Goal: Task Accomplishment & Management: Manage account settings

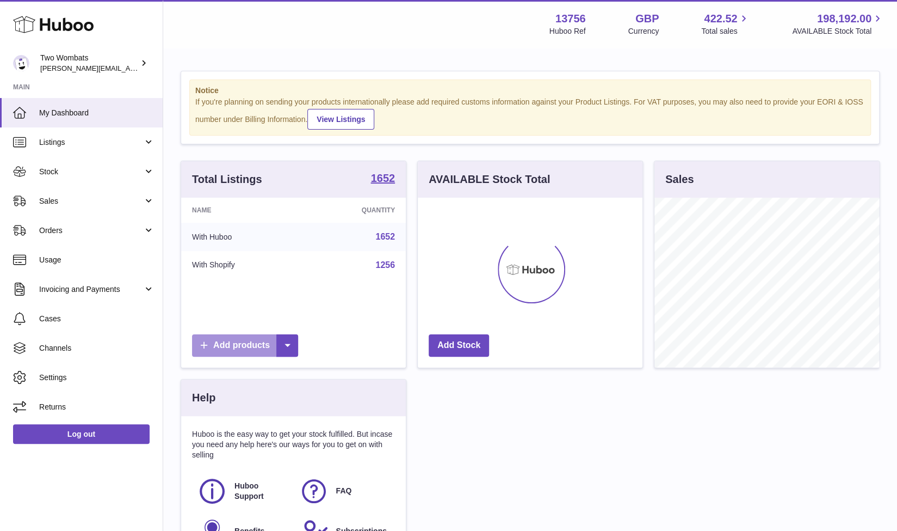
scroll to position [170, 225]
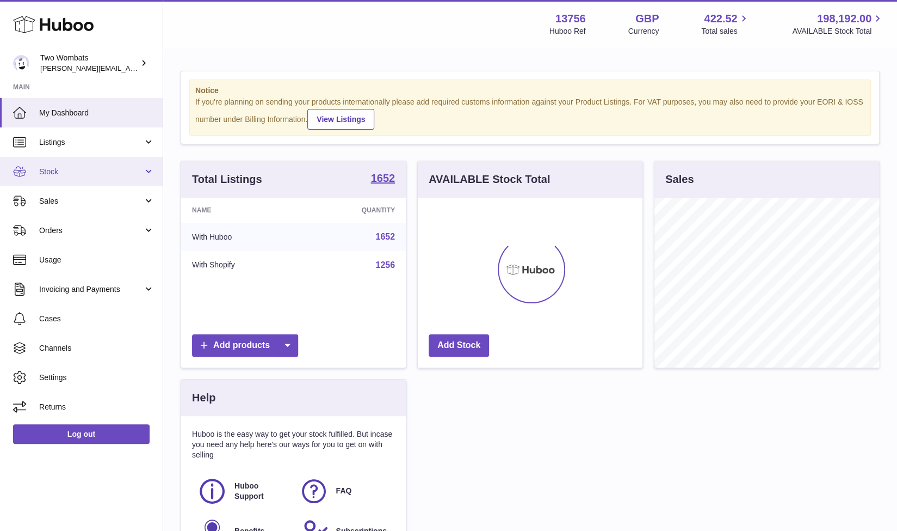
click at [149, 167] on link "Stock" at bounding box center [81, 171] width 163 height 29
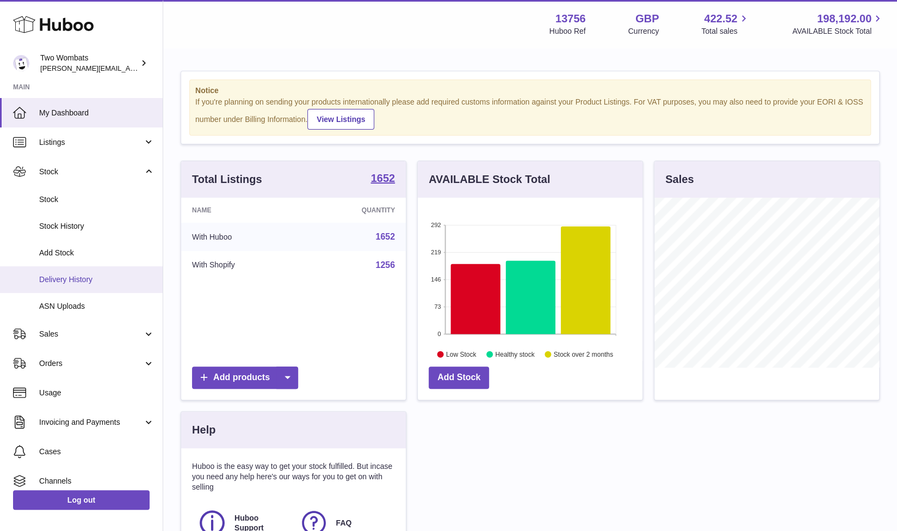
click at [106, 276] on span "Delivery History" at bounding box center [96, 279] width 115 height 10
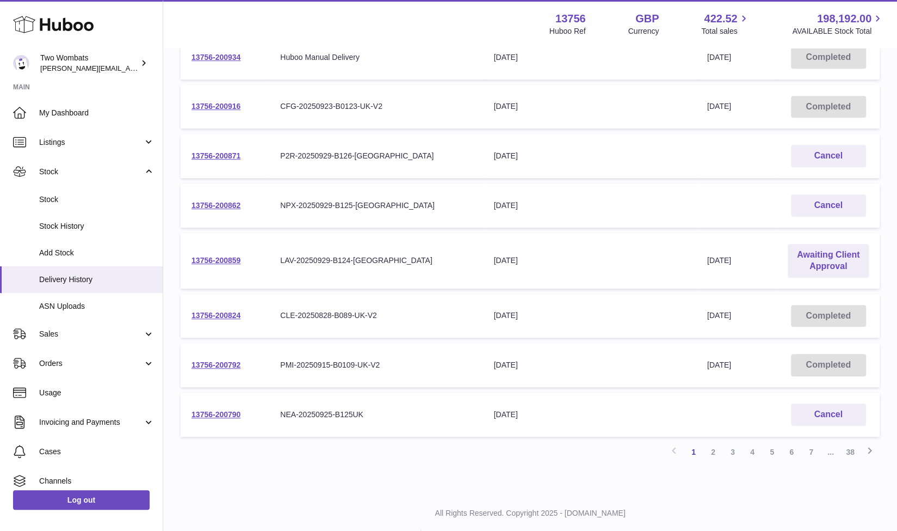
scroll to position [265, 0]
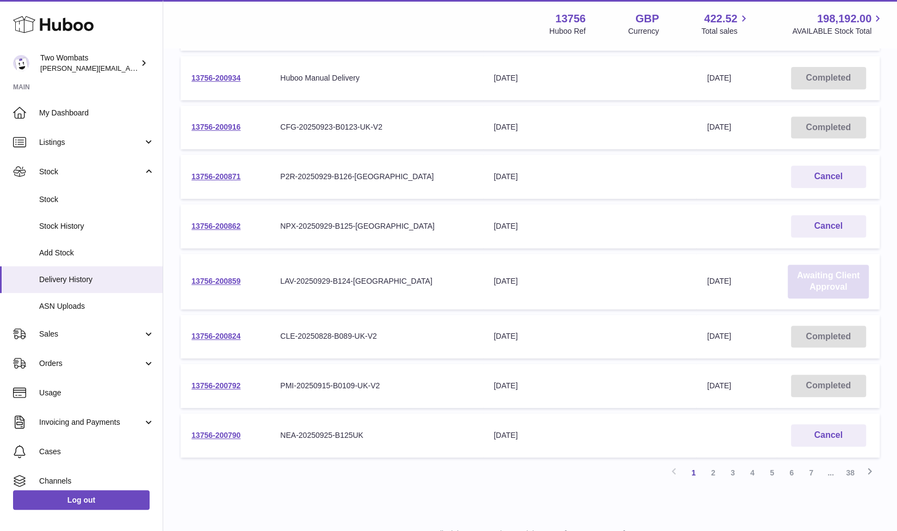
click at [829, 280] on link "Awaiting Client Approval" at bounding box center [828, 281] width 81 height 34
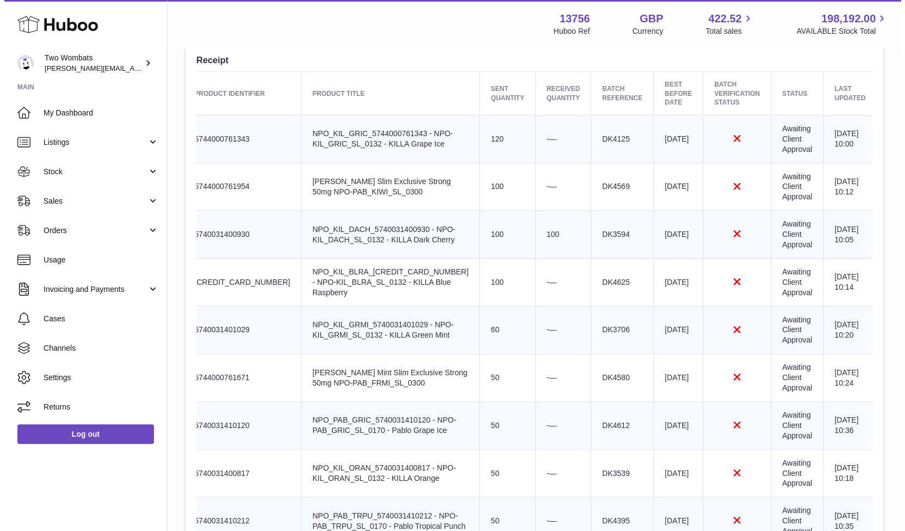
scroll to position [405, 0]
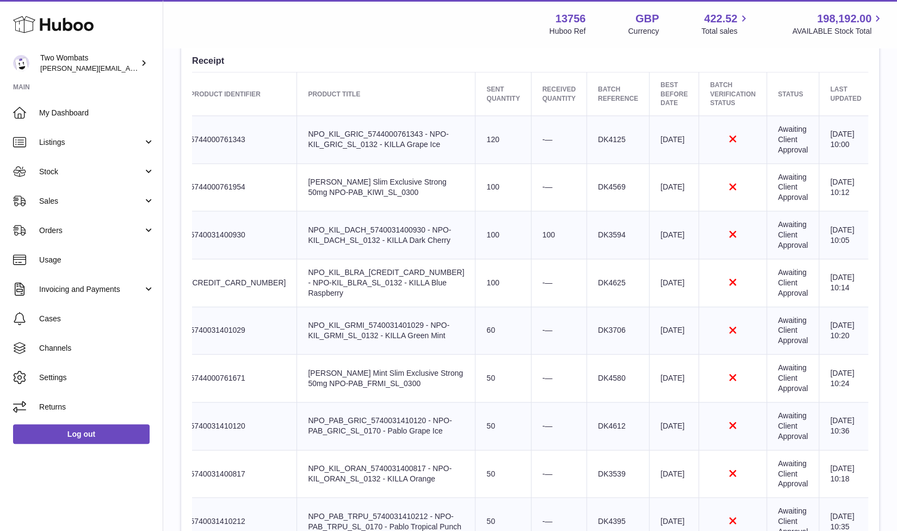
click at [884, 129] on button "Approve" at bounding box center [910, 140] width 53 height 26
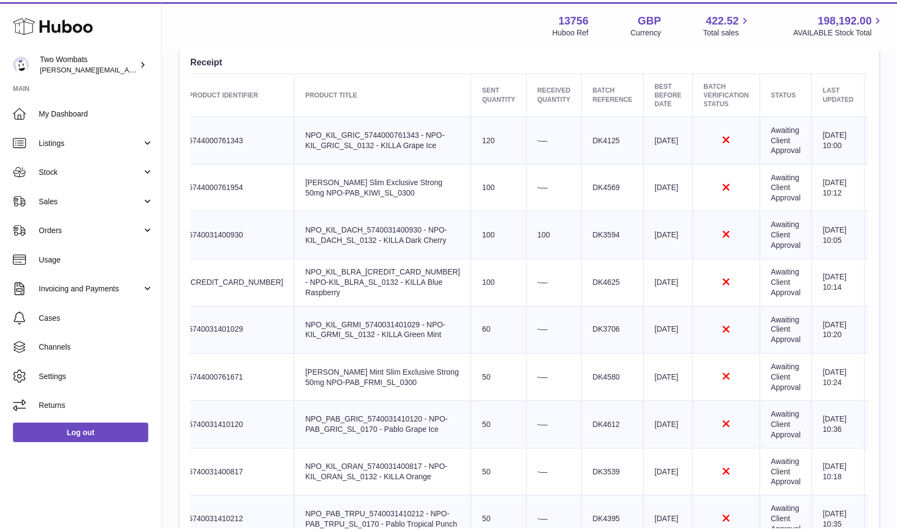
scroll to position [0, 57]
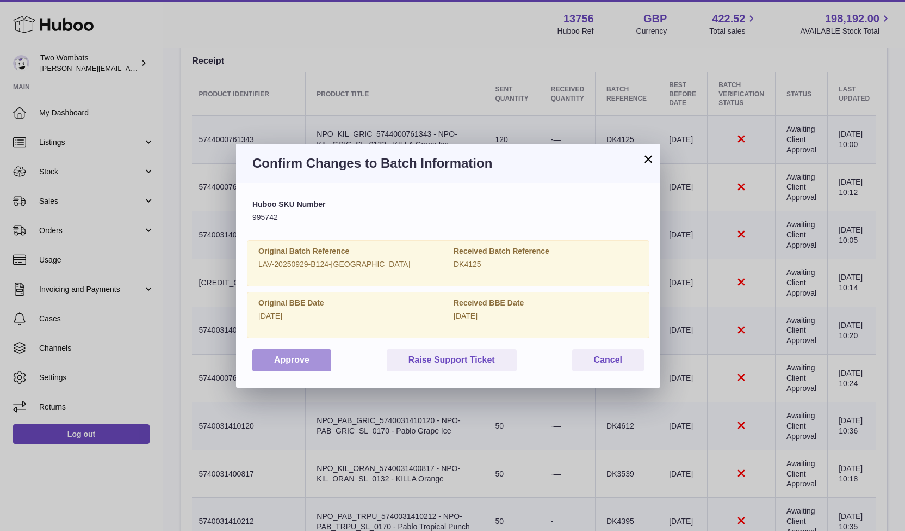
click at [304, 360] on button "Approve" at bounding box center [291, 360] width 79 height 22
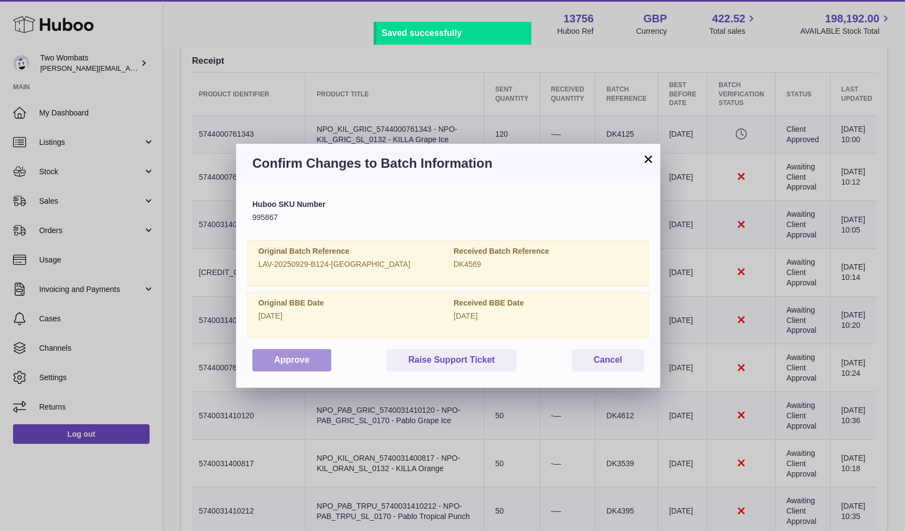
click at [287, 365] on button "Approve" at bounding box center [291, 360] width 79 height 22
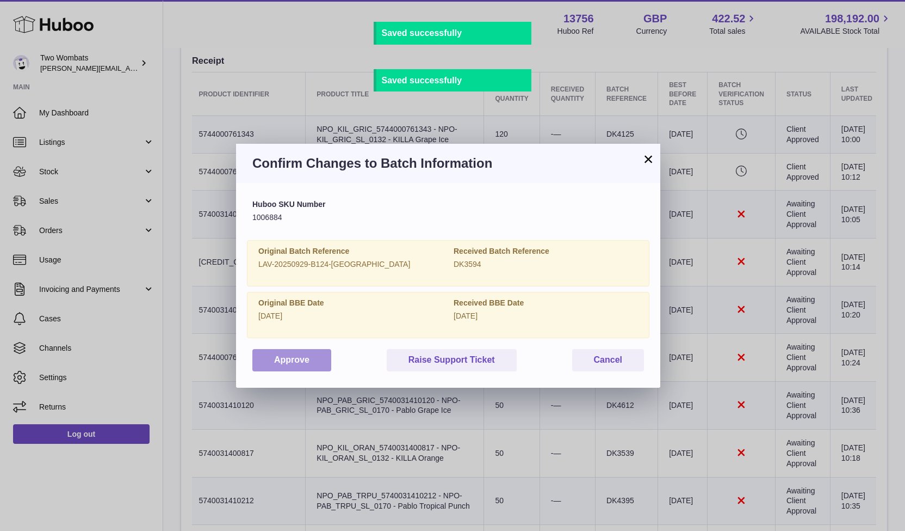
click at [325, 352] on button "Approve" at bounding box center [291, 360] width 79 height 22
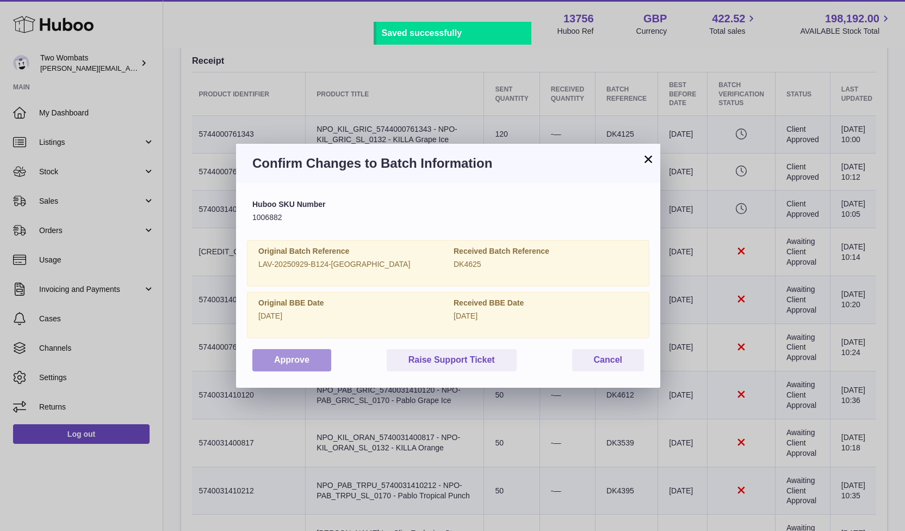
click at [277, 361] on button "Approve" at bounding box center [291, 360] width 79 height 22
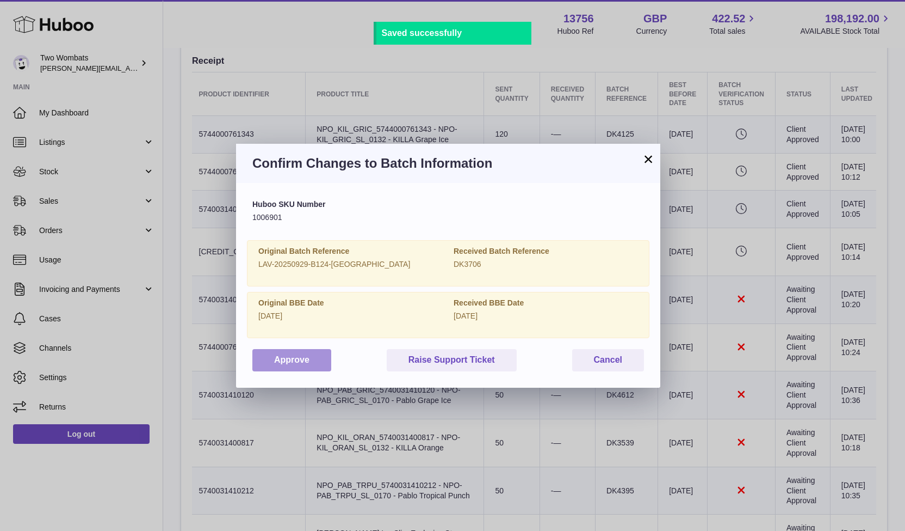
click at [321, 363] on button "Approve" at bounding box center [291, 360] width 79 height 22
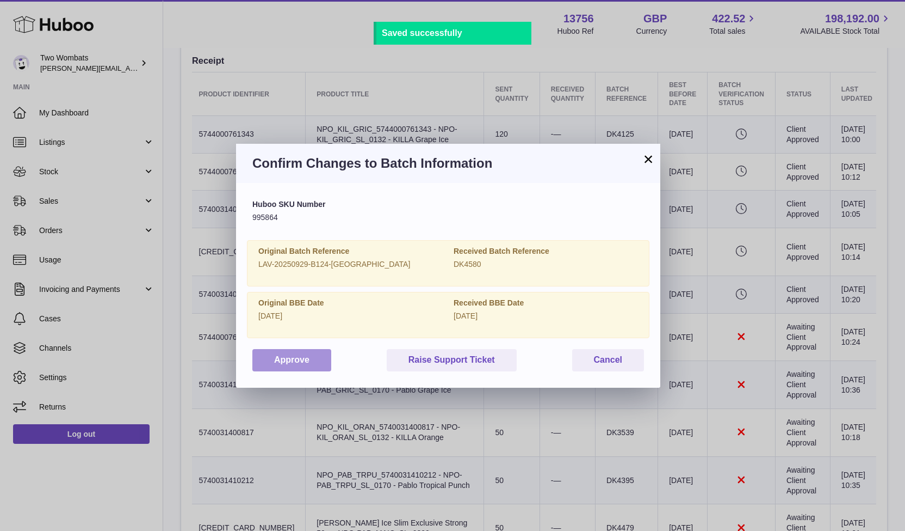
click at [304, 354] on button "Approve" at bounding box center [291, 360] width 79 height 22
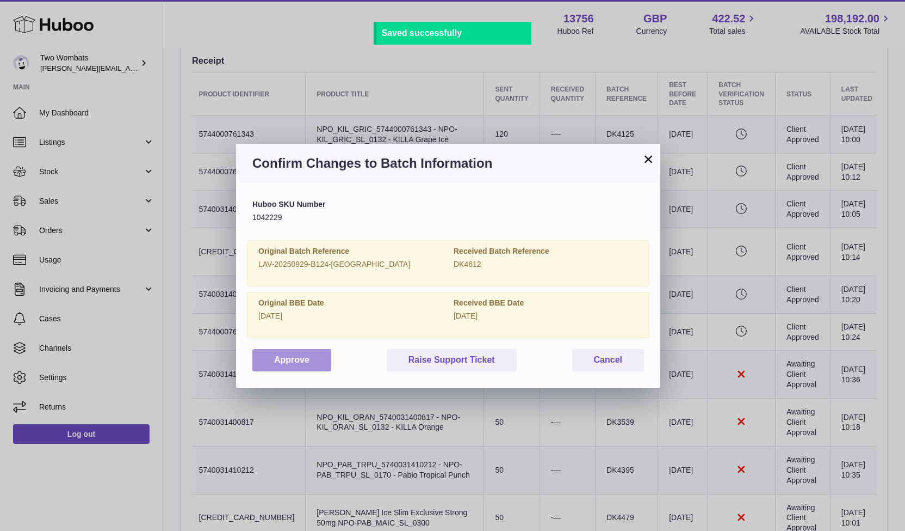
click at [261, 369] on button "Approve" at bounding box center [291, 360] width 79 height 22
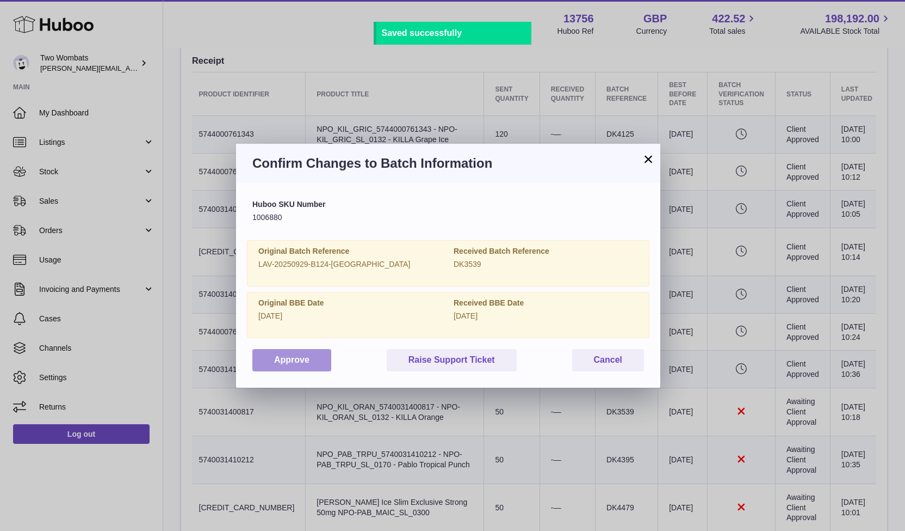
click at [301, 366] on button "Approve" at bounding box center [291, 360] width 79 height 22
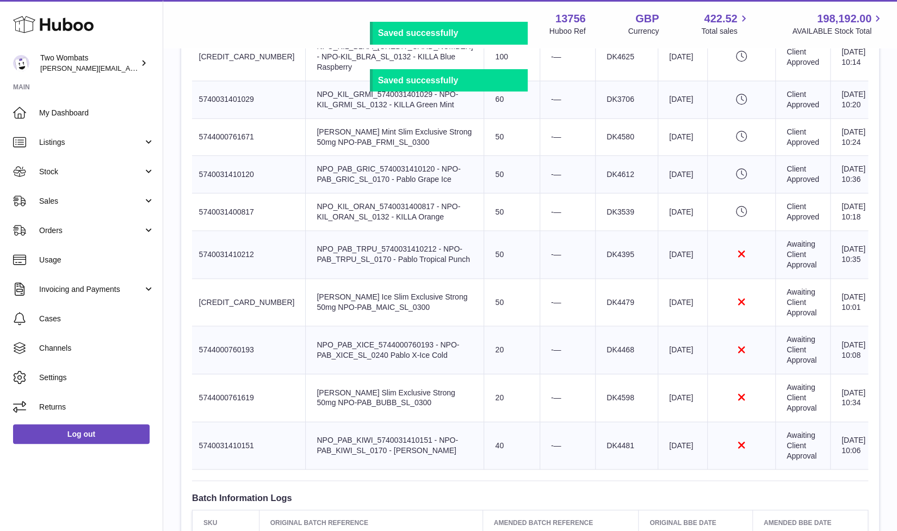
scroll to position [610, 0]
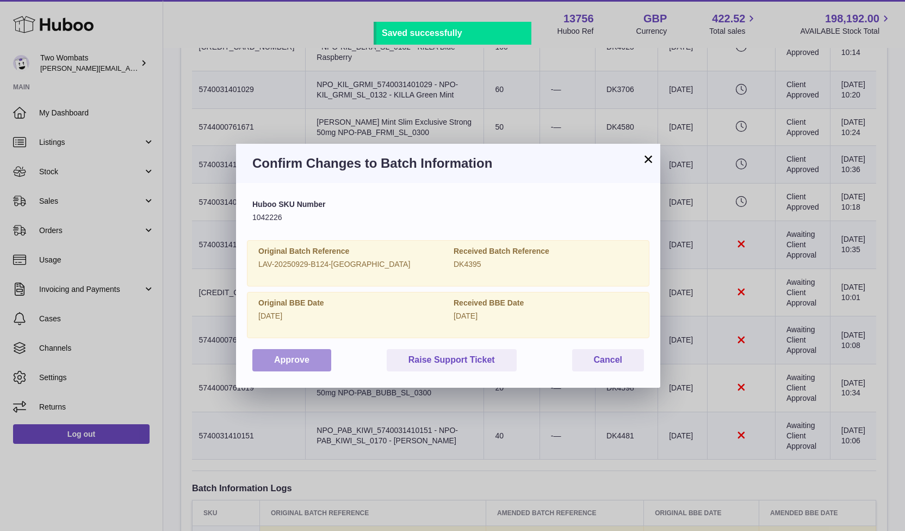
click at [306, 363] on button "Approve" at bounding box center [291, 360] width 79 height 22
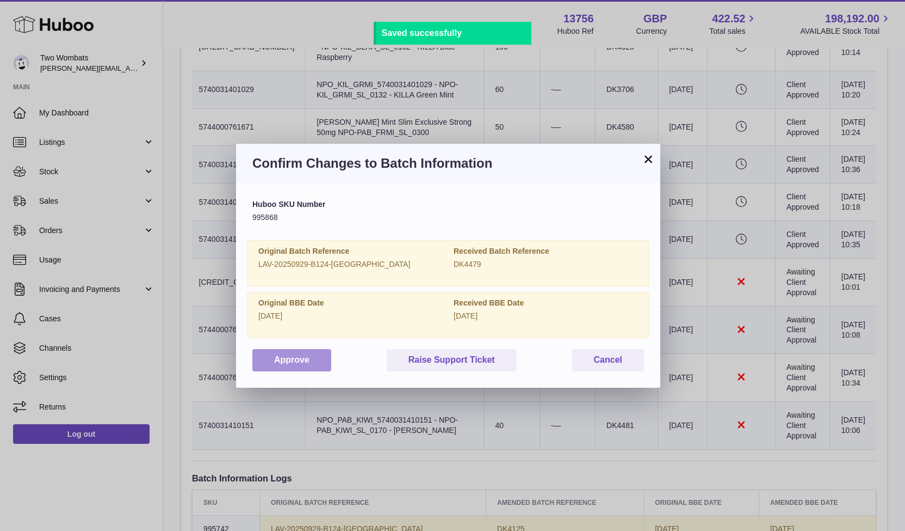
click at [292, 356] on button "Approve" at bounding box center [291, 360] width 79 height 22
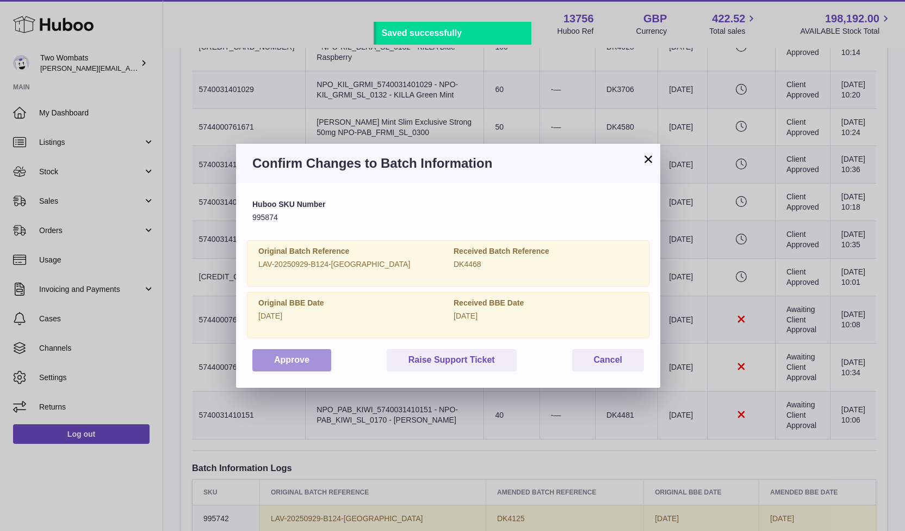
click at [292, 361] on button "Approve" at bounding box center [291, 360] width 79 height 22
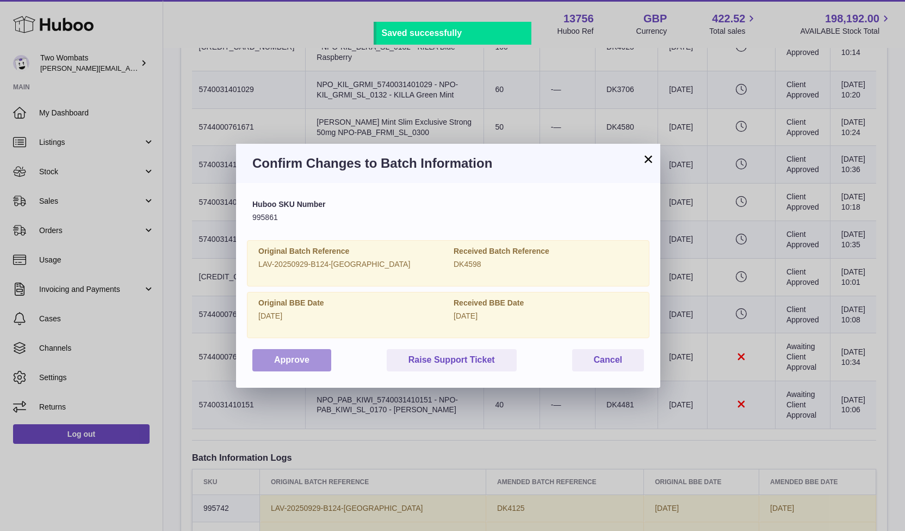
click at [301, 361] on button "Approve" at bounding box center [291, 360] width 79 height 22
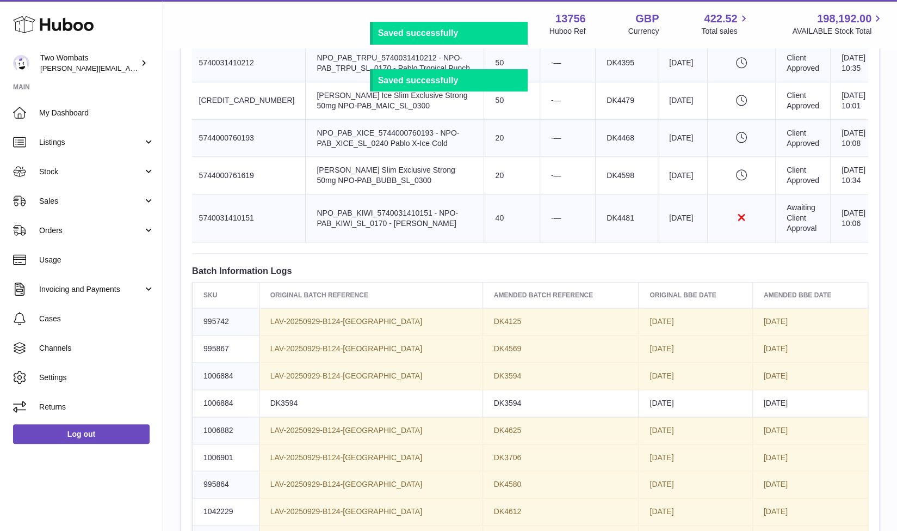
scroll to position [796, 0]
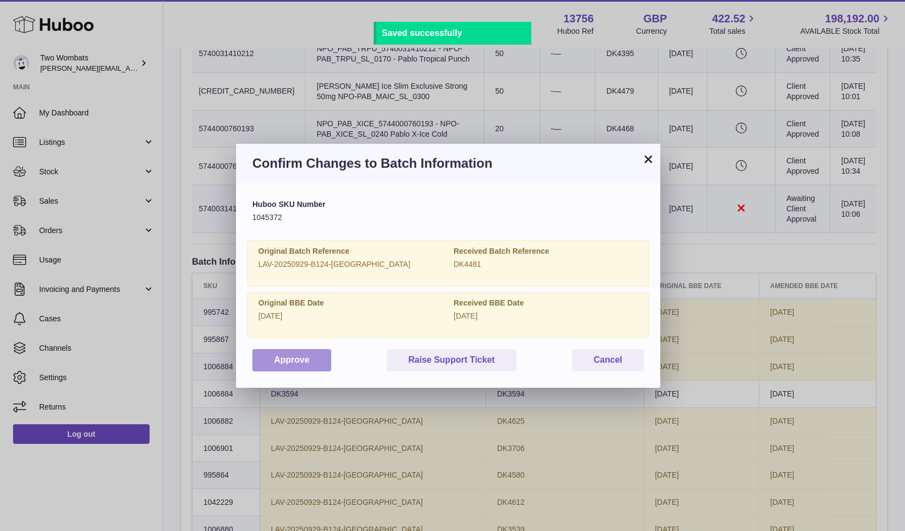
click at [301, 360] on button "Approve" at bounding box center [291, 360] width 79 height 22
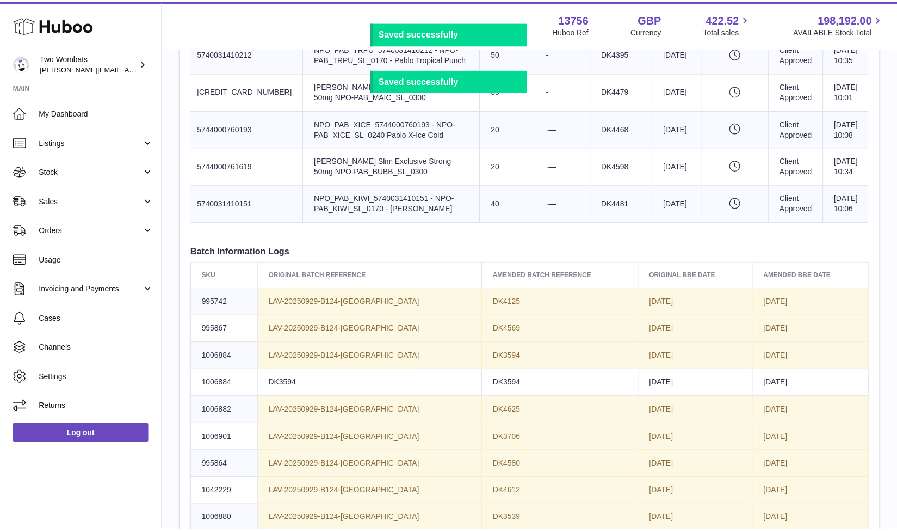
scroll to position [0, 36]
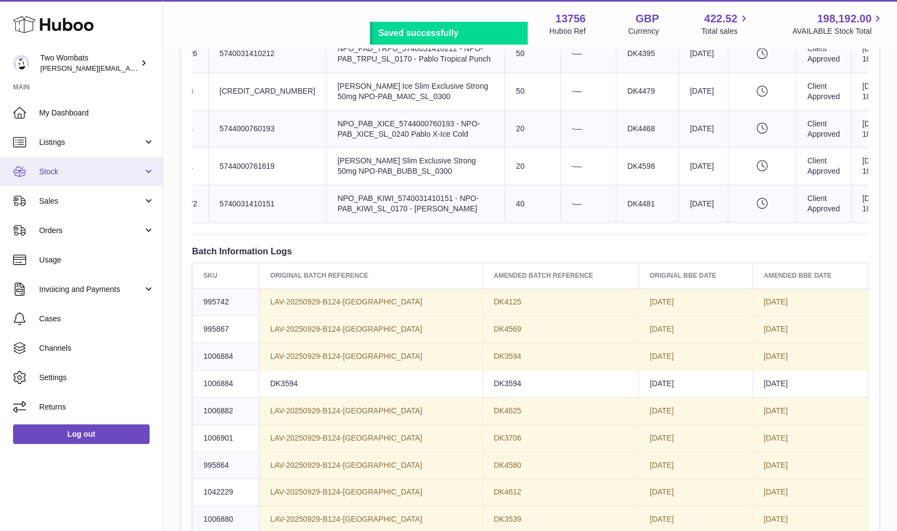
click at [145, 166] on link "Stock" at bounding box center [81, 171] width 163 height 29
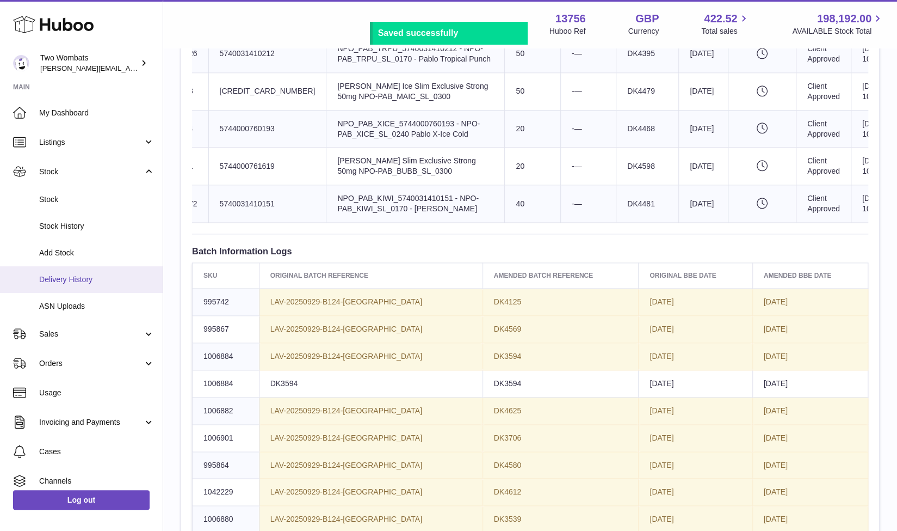
click at [97, 272] on link "Delivery History" at bounding box center [81, 279] width 163 height 27
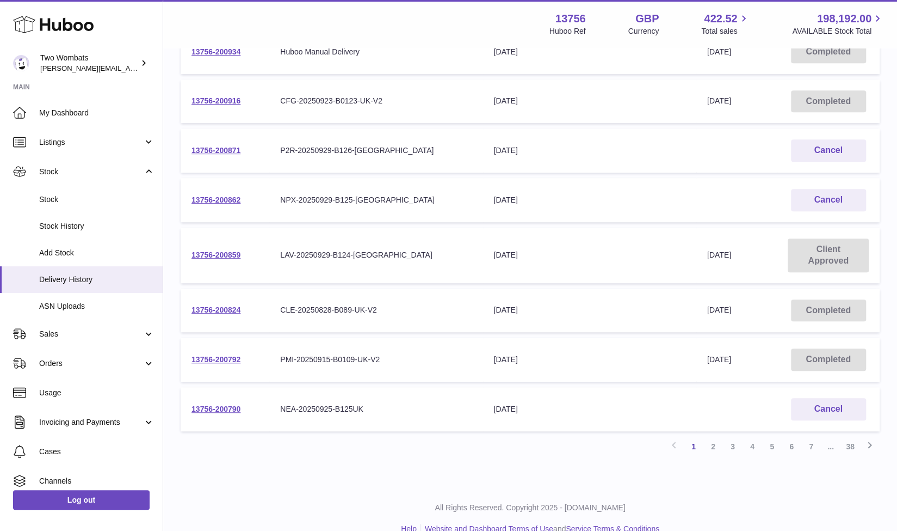
scroll to position [294, 0]
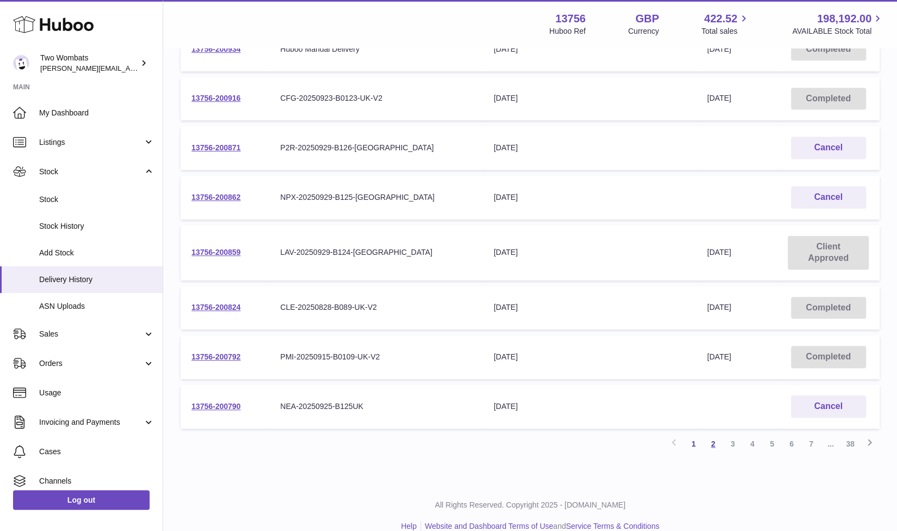
click at [712, 443] on link "2" at bounding box center [714, 444] width 20 height 20
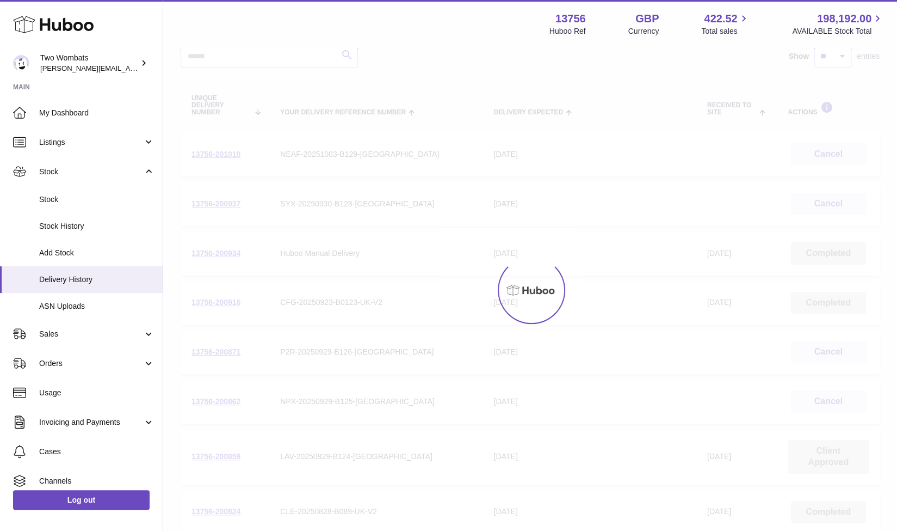
scroll to position [49, 0]
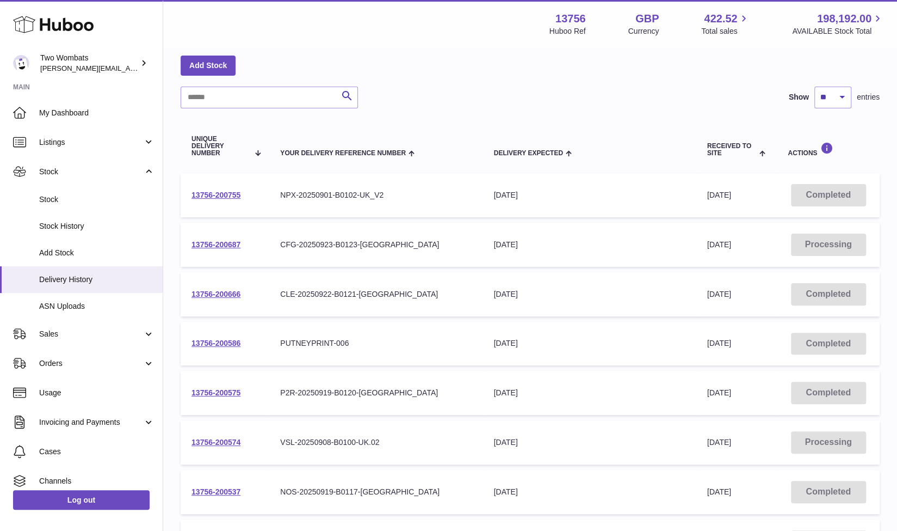
click at [574, 69] on div "Add Stock" at bounding box center [530, 66] width 699 height 20
